Goal: Check status: Check status

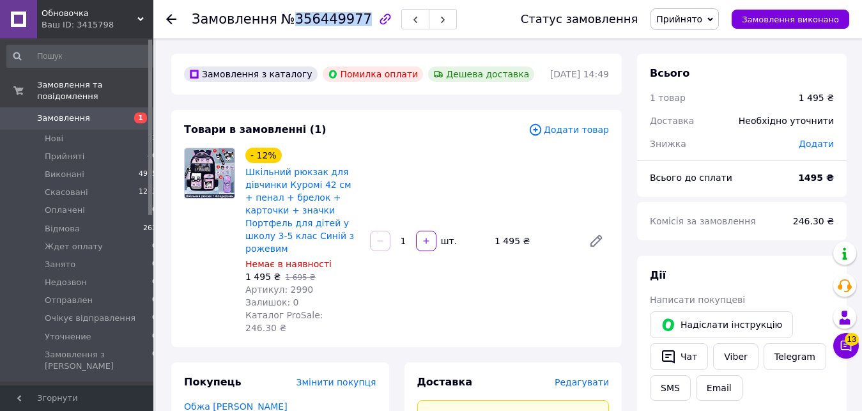
drag, startPoint x: 286, startPoint y: 21, endPoint x: 348, endPoint y: 15, distance: 62.9
click at [348, 15] on span "№356449977" at bounding box center [326, 19] width 91 height 15
copy span "356449977"
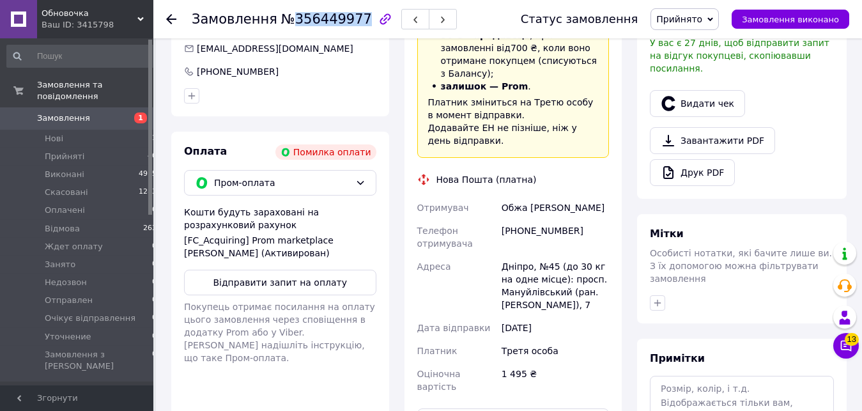
scroll to position [391, 0]
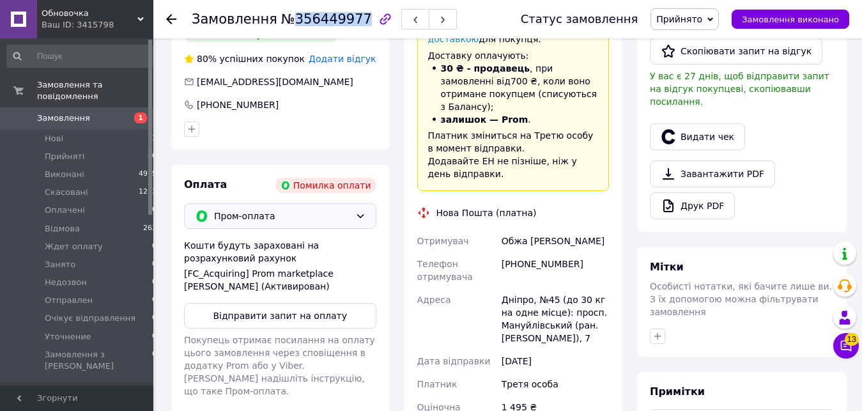
click at [293, 203] on div "Пром-оплата" at bounding box center [280, 216] width 192 height 26
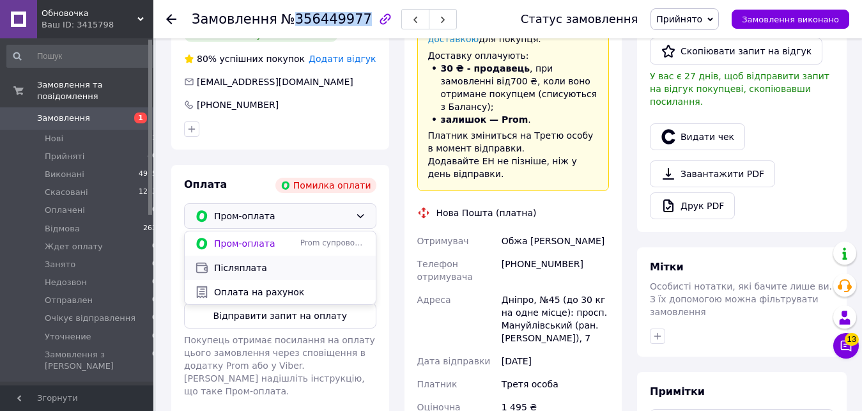
click at [256, 261] on span "Післяплата" at bounding box center [289, 267] width 151 height 13
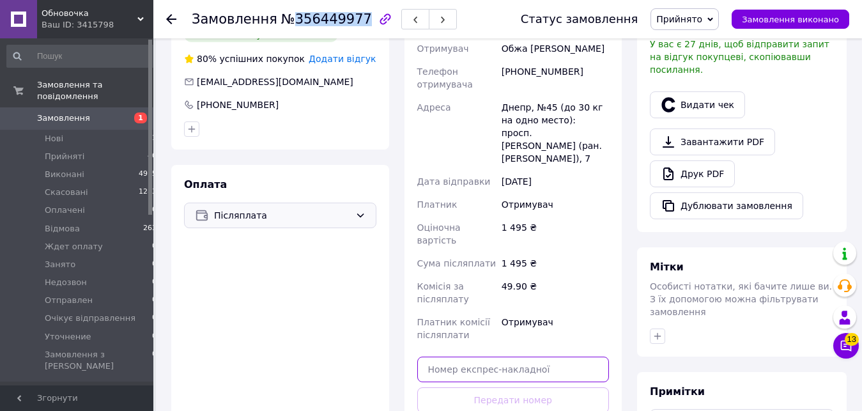
click at [457, 357] on input "text" at bounding box center [513, 370] width 192 height 26
paste input "20451223624078"
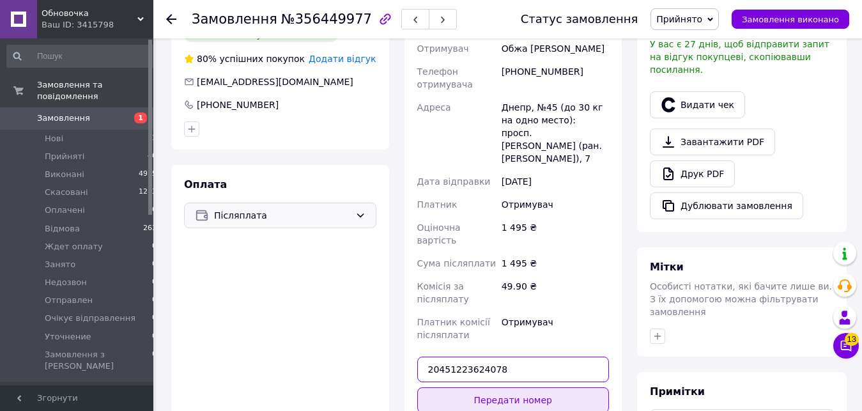
type input "20451223624078"
click at [477, 387] on button "Передати номер" at bounding box center [513, 400] width 192 height 26
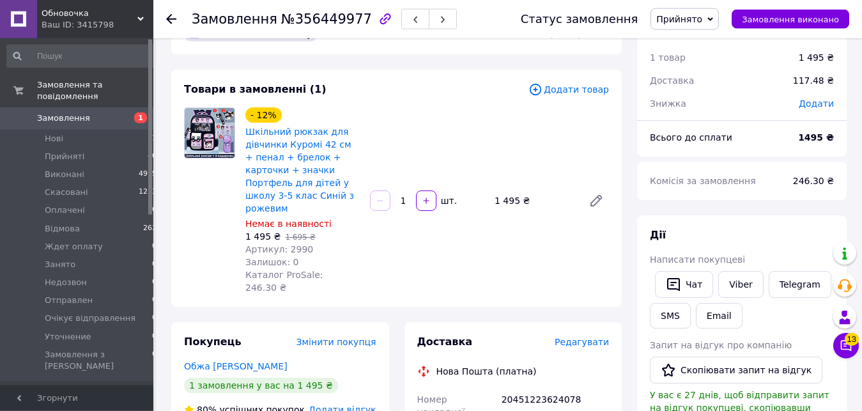
scroll to position [0, 0]
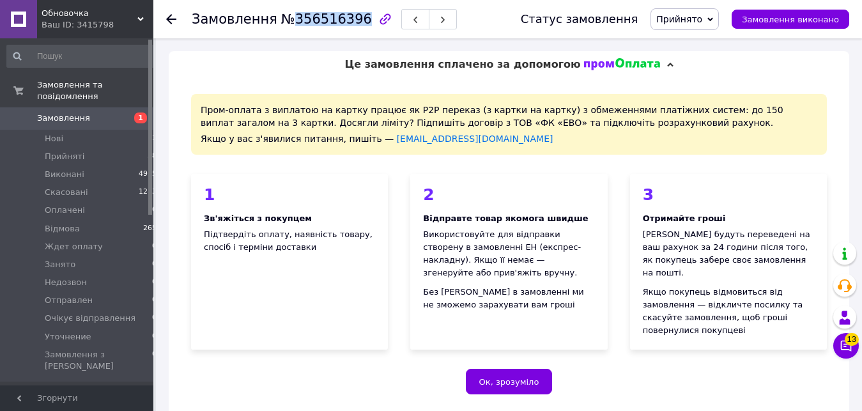
drag, startPoint x: 348, startPoint y: 20, endPoint x: 288, endPoint y: 20, distance: 60.7
click at [288, 20] on span "№356516396" at bounding box center [326, 19] width 91 height 15
copy span "356516396"
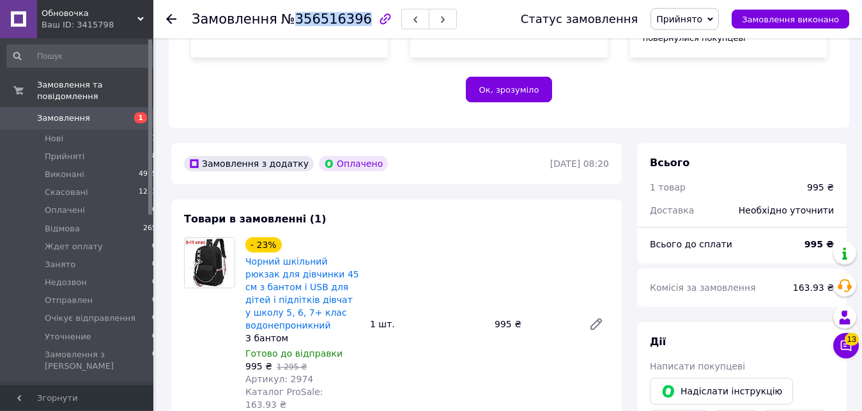
scroll to position [261, 0]
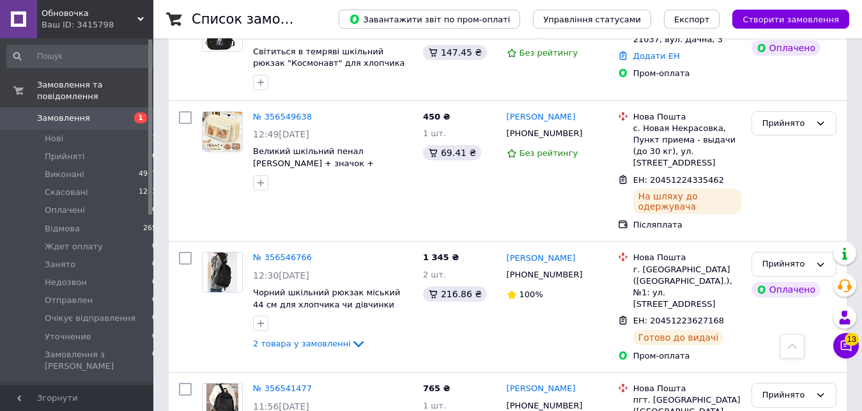
scroll to position [3324, 0]
